Goal: Check status

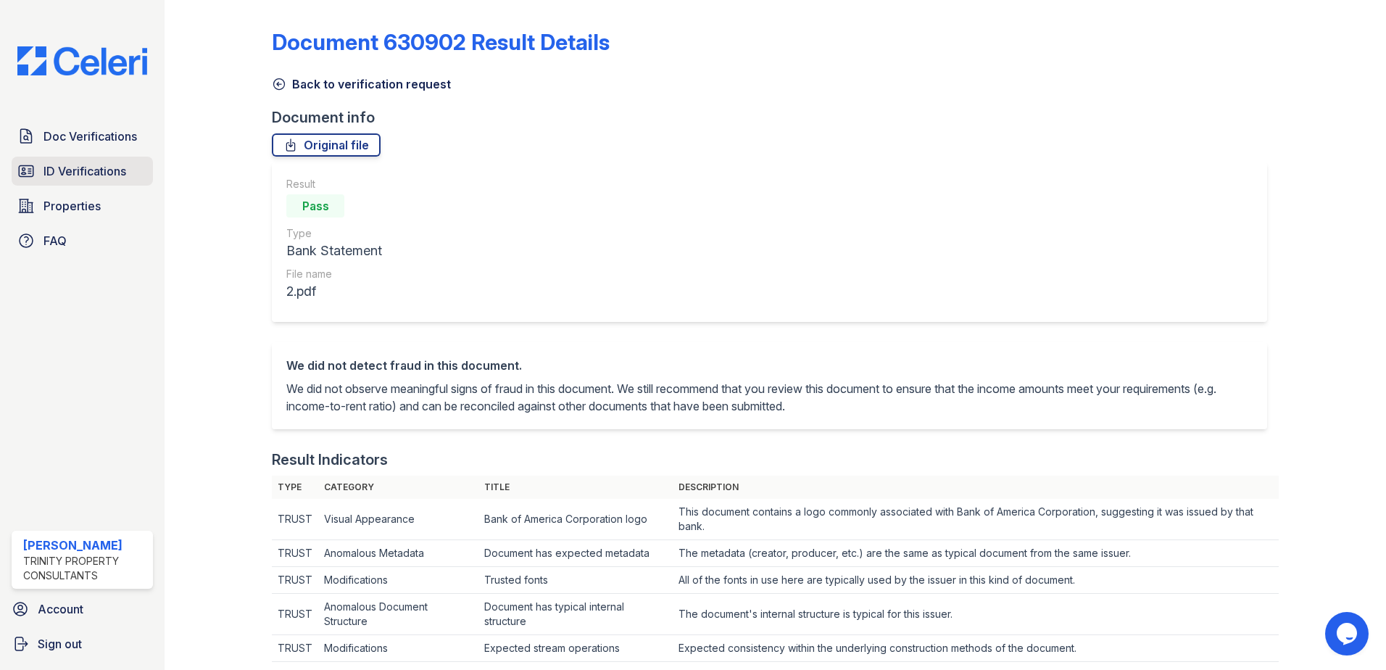
scroll to position [752, 0]
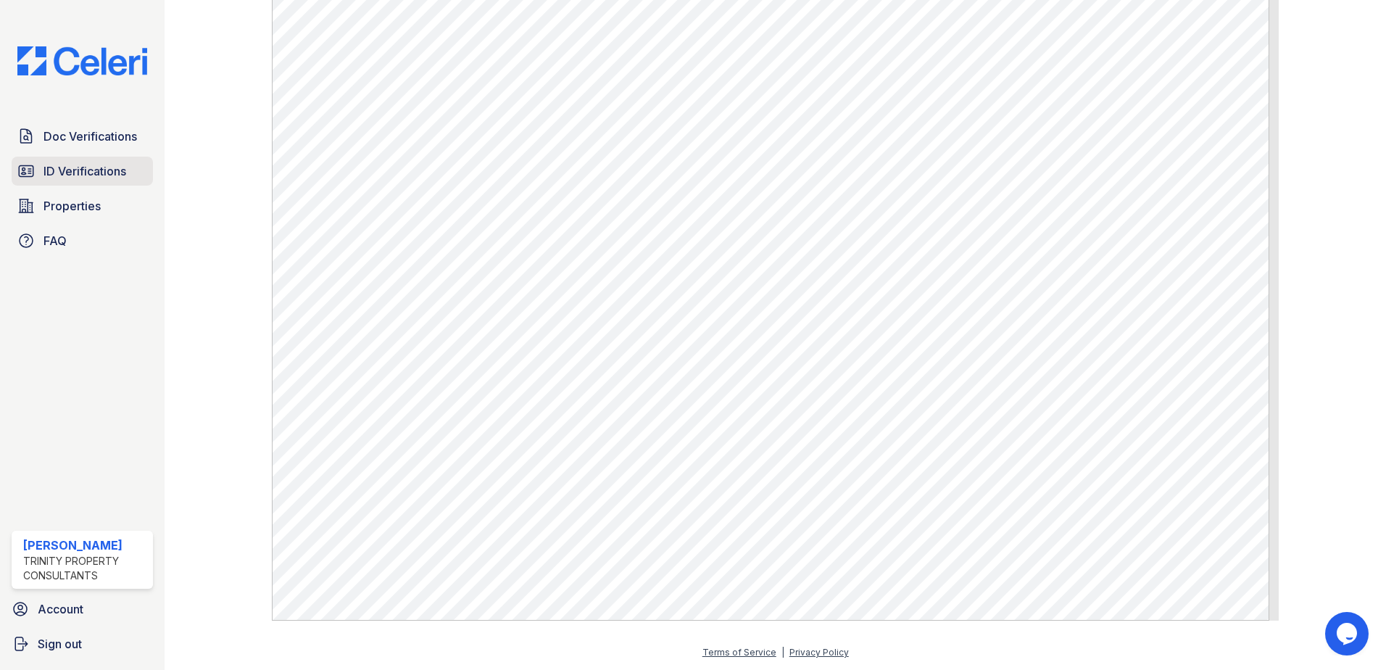
click at [72, 165] on span "ID Verifications" at bounding box center [84, 170] width 83 height 17
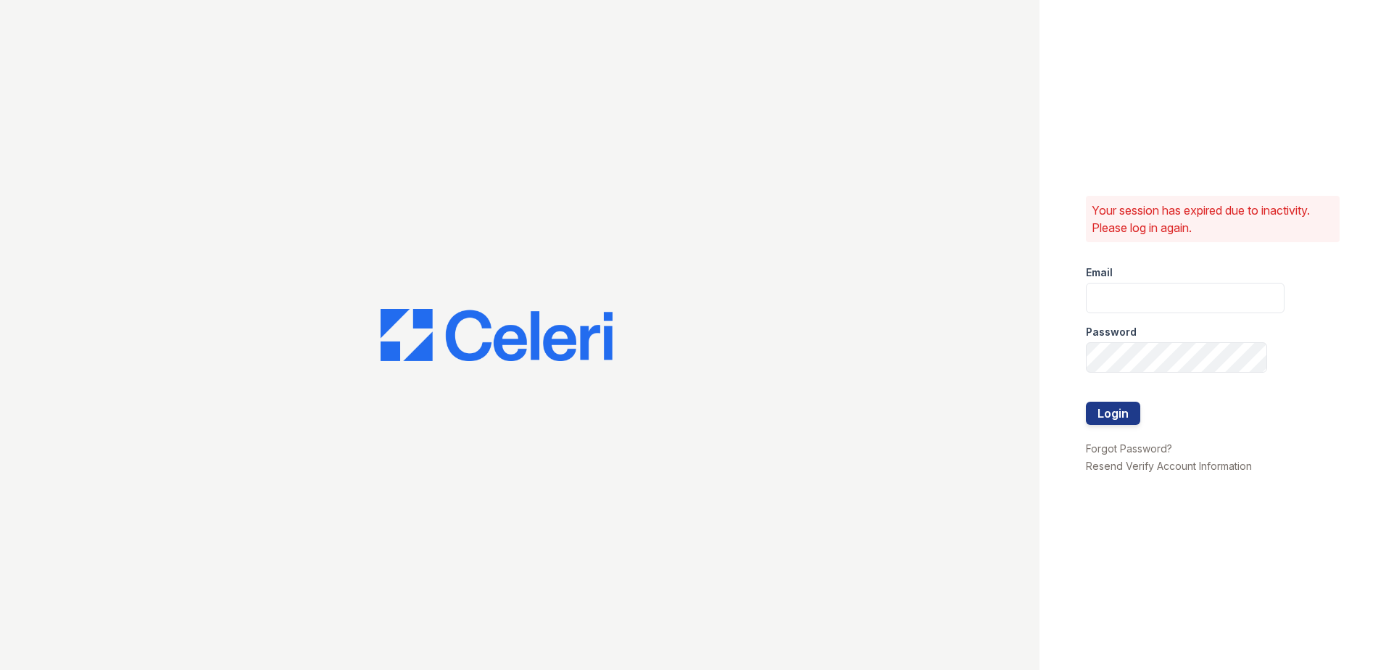
type input "[EMAIL_ADDRESS][DOMAIN_NAME]"
click at [1115, 416] on button "Login" at bounding box center [1113, 413] width 54 height 23
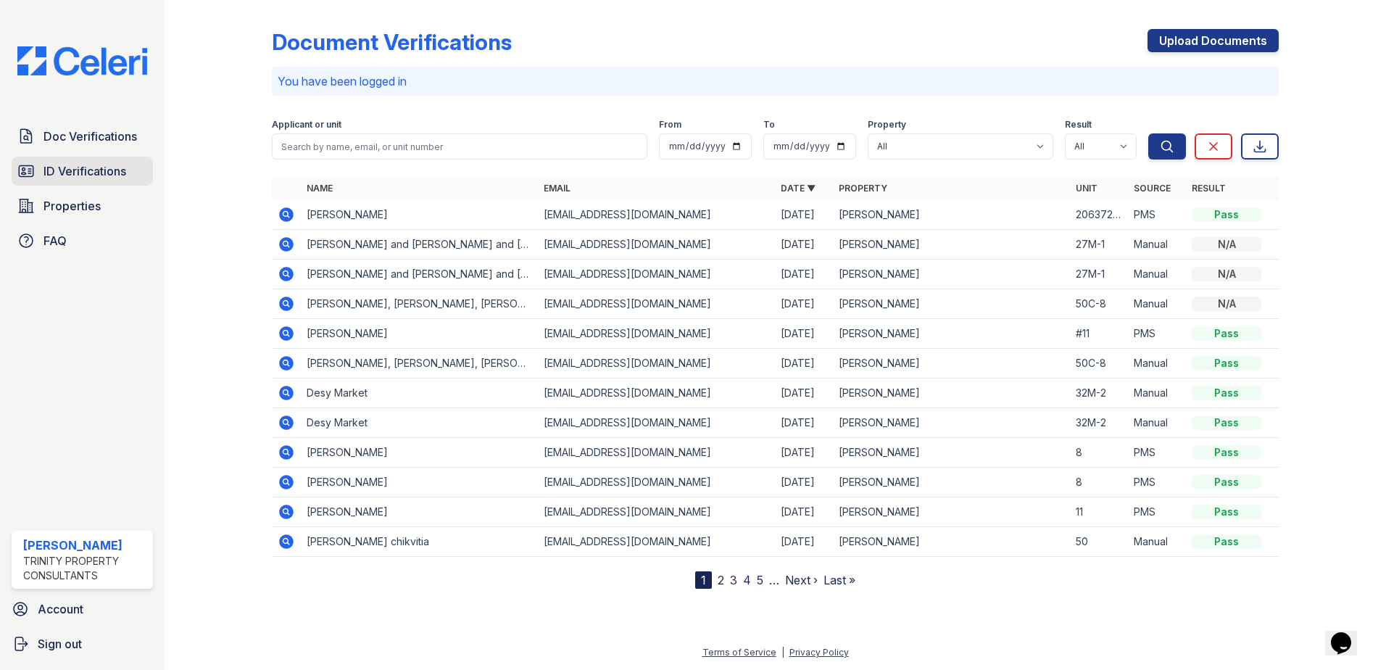
click at [76, 171] on span "ID Verifications" at bounding box center [84, 170] width 83 height 17
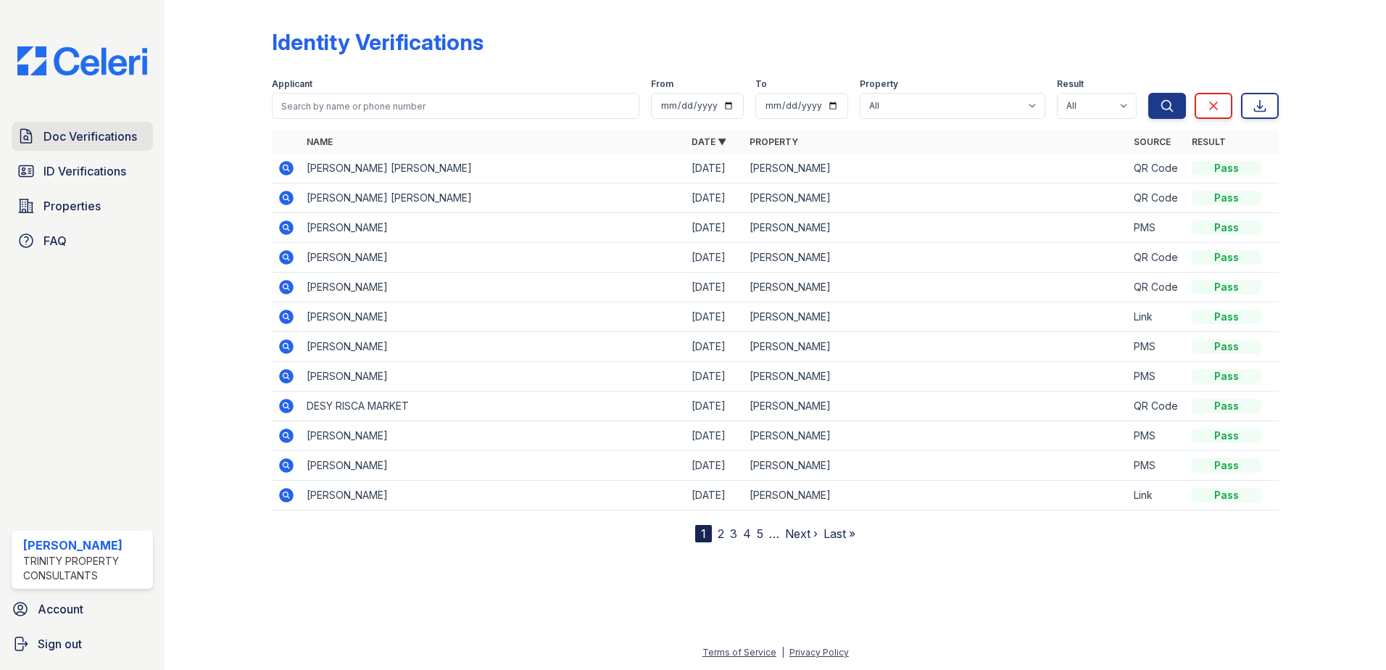
click at [86, 136] on span "Doc Verifications" at bounding box center [89, 136] width 93 height 17
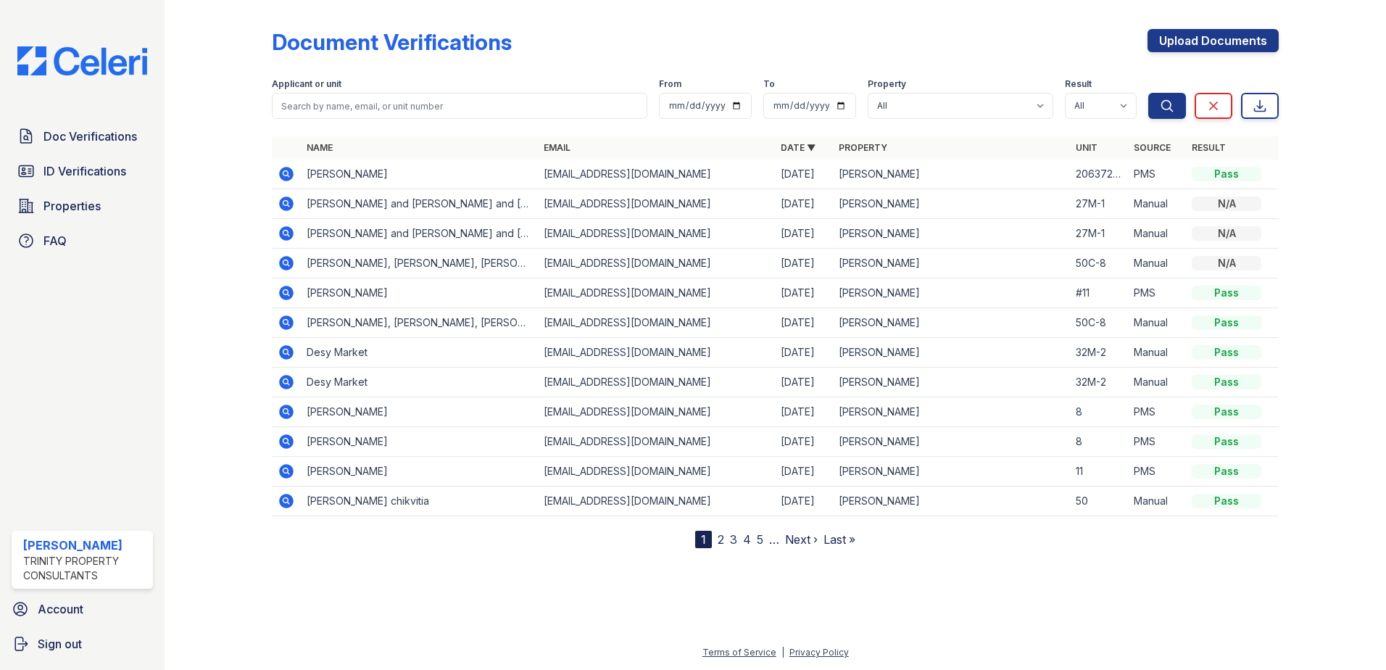
click at [285, 293] on icon at bounding box center [285, 292] width 4 height 4
